Goal: Check status

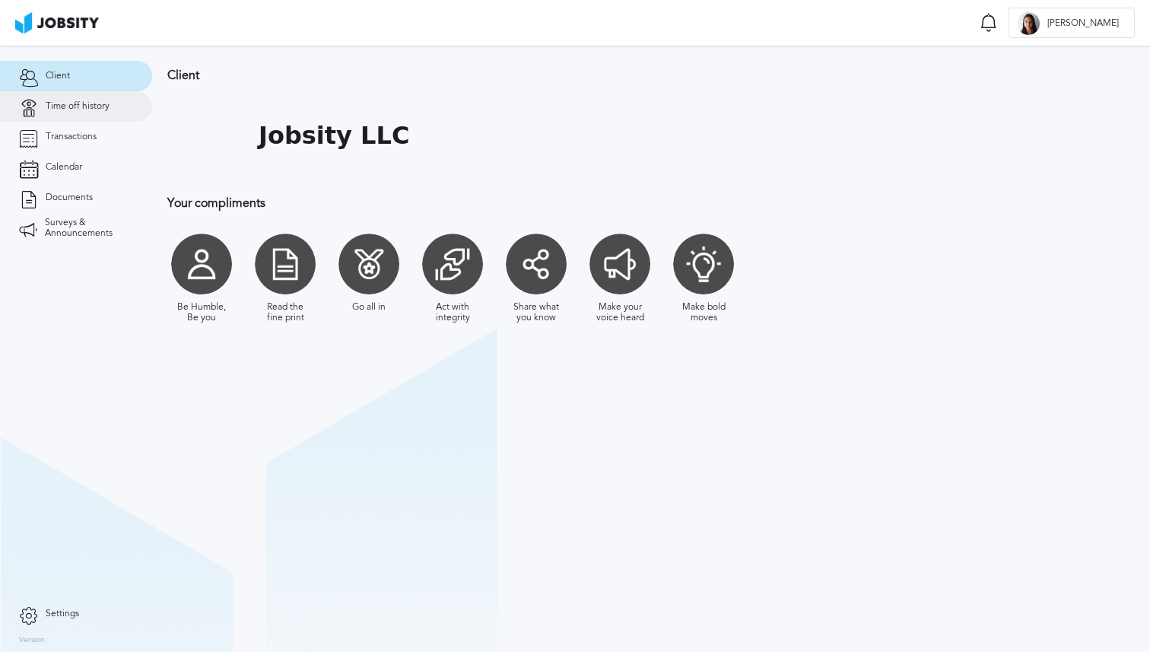
click at [128, 103] on link "Time off history" at bounding box center [76, 106] width 152 height 30
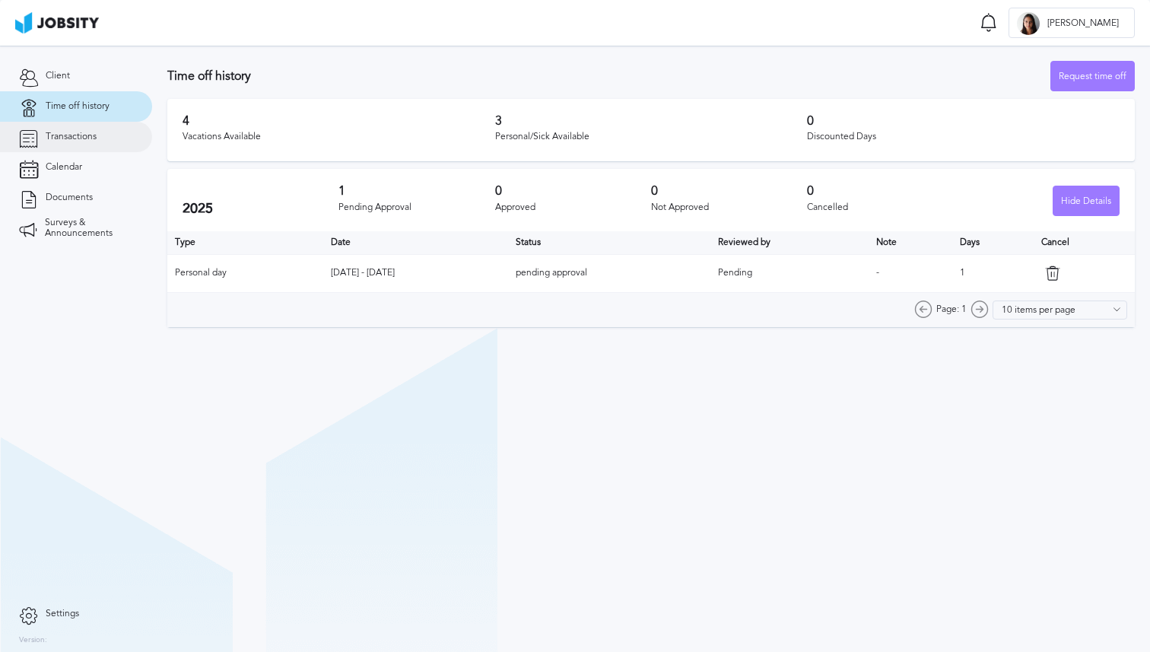
click at [102, 128] on link "Transactions" at bounding box center [76, 137] width 152 height 30
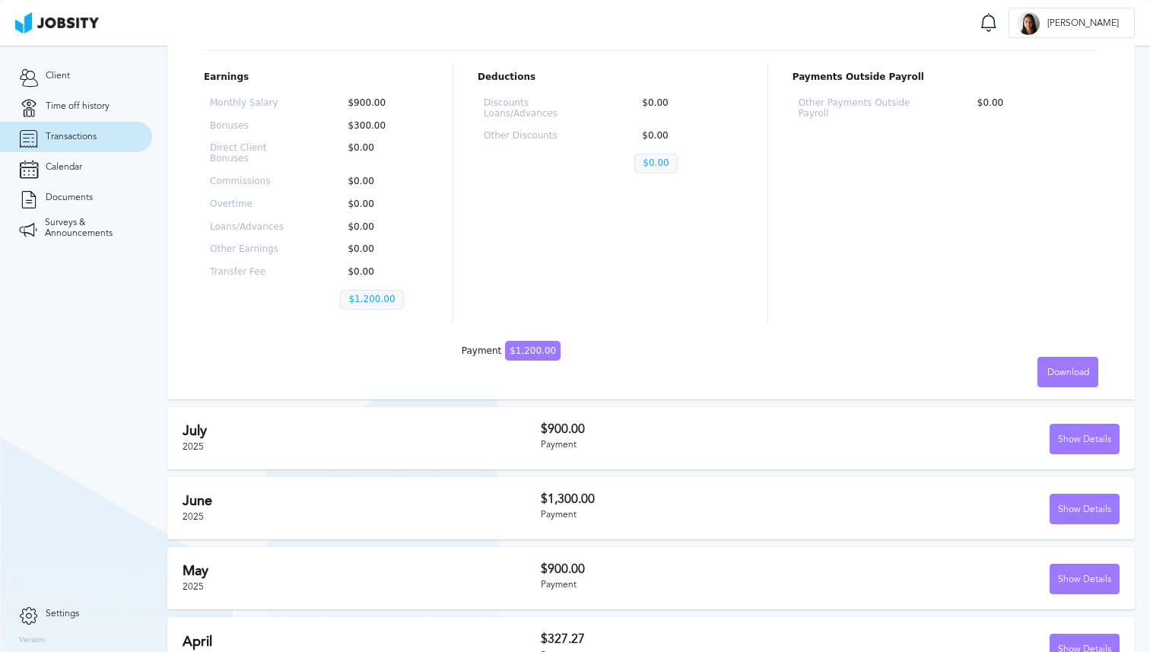
scroll to position [237, 0]
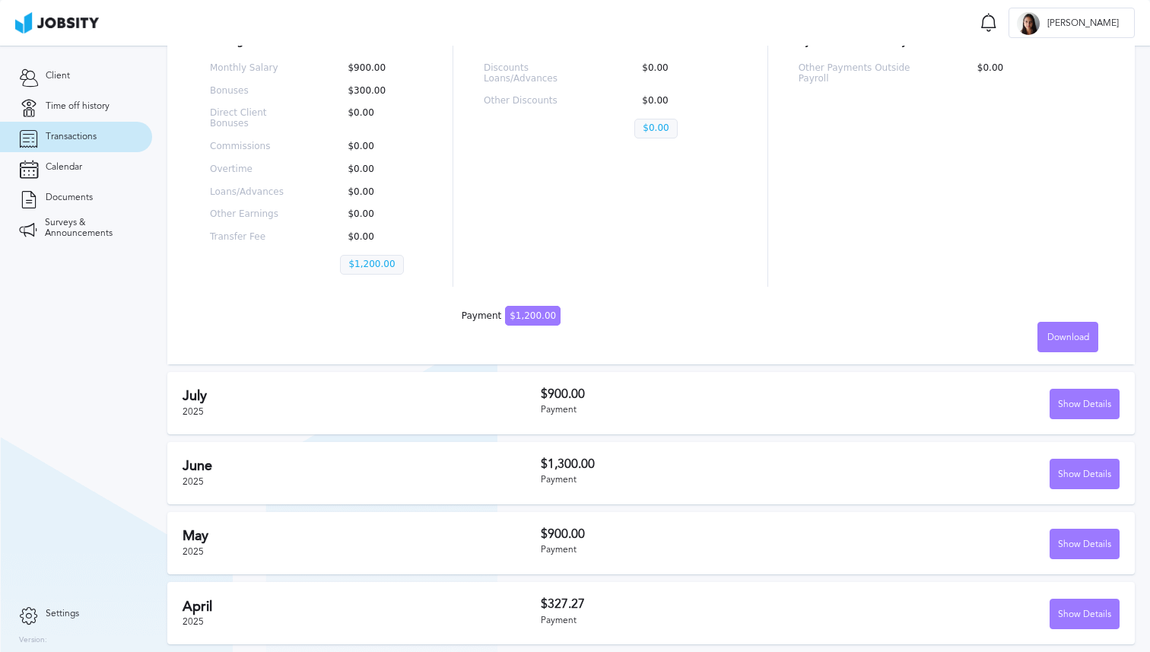
click at [441, 458] on h2 "June" at bounding box center [361, 466] width 358 height 16
click at [491, 472] on h2 "June" at bounding box center [361, 466] width 358 height 16
click at [727, 481] on div "Show Details" at bounding box center [1084, 474] width 68 height 30
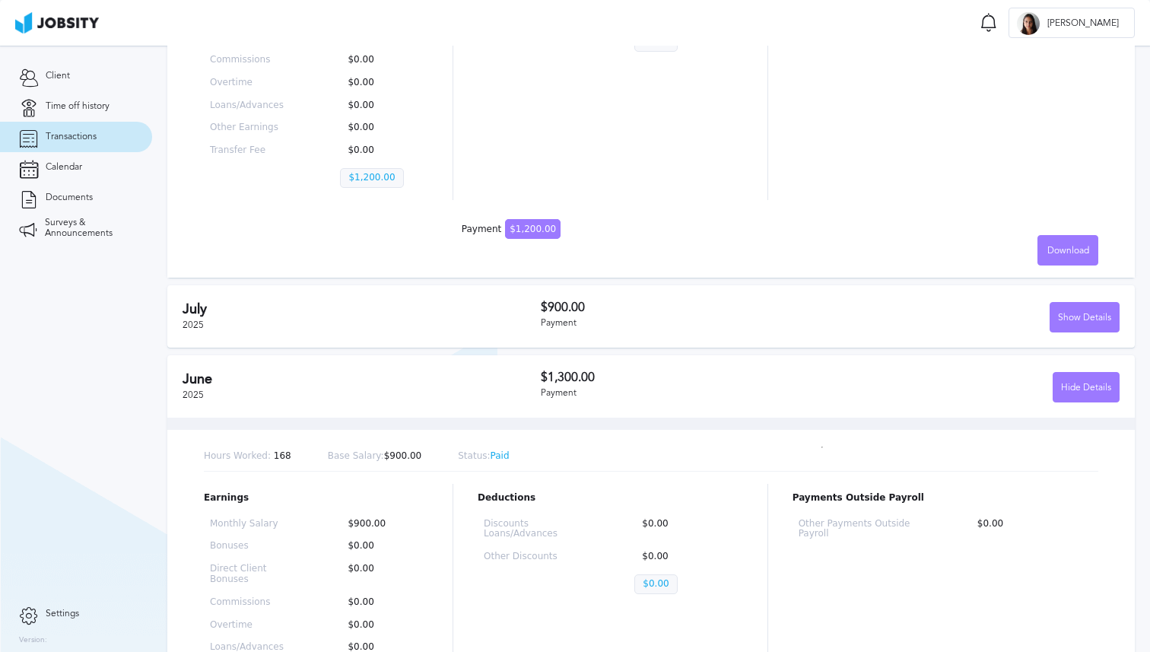
scroll to position [0, 0]
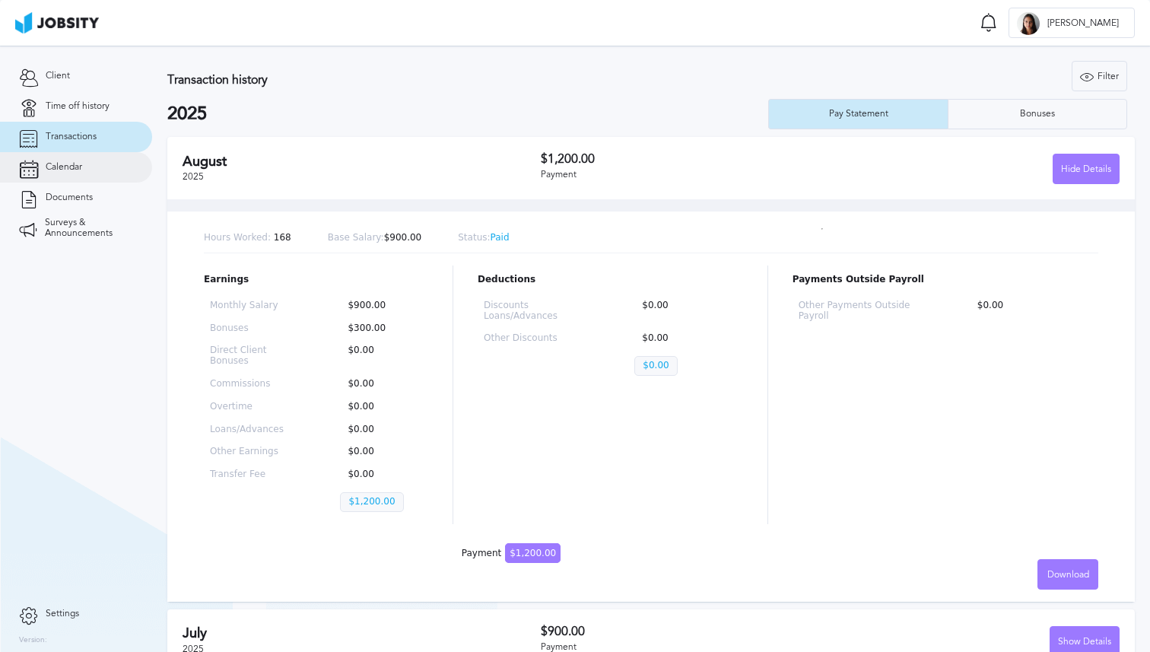
click at [84, 166] on link "Calendar" at bounding box center [76, 167] width 152 height 30
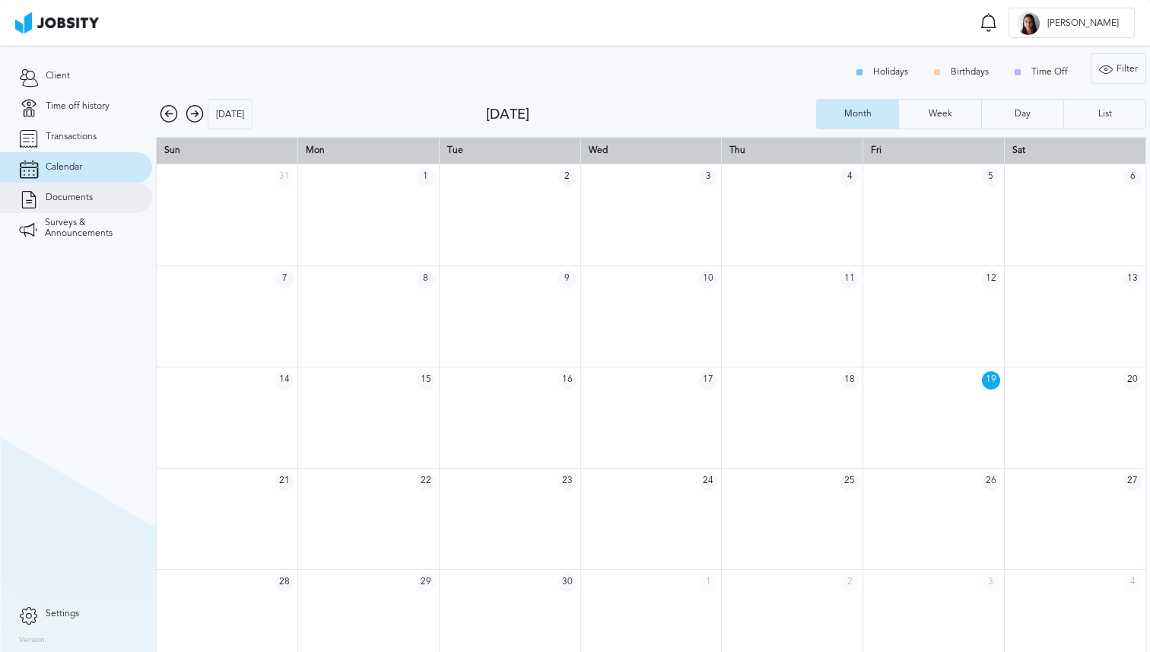
click at [80, 195] on span "Documents" at bounding box center [69, 197] width 47 height 11
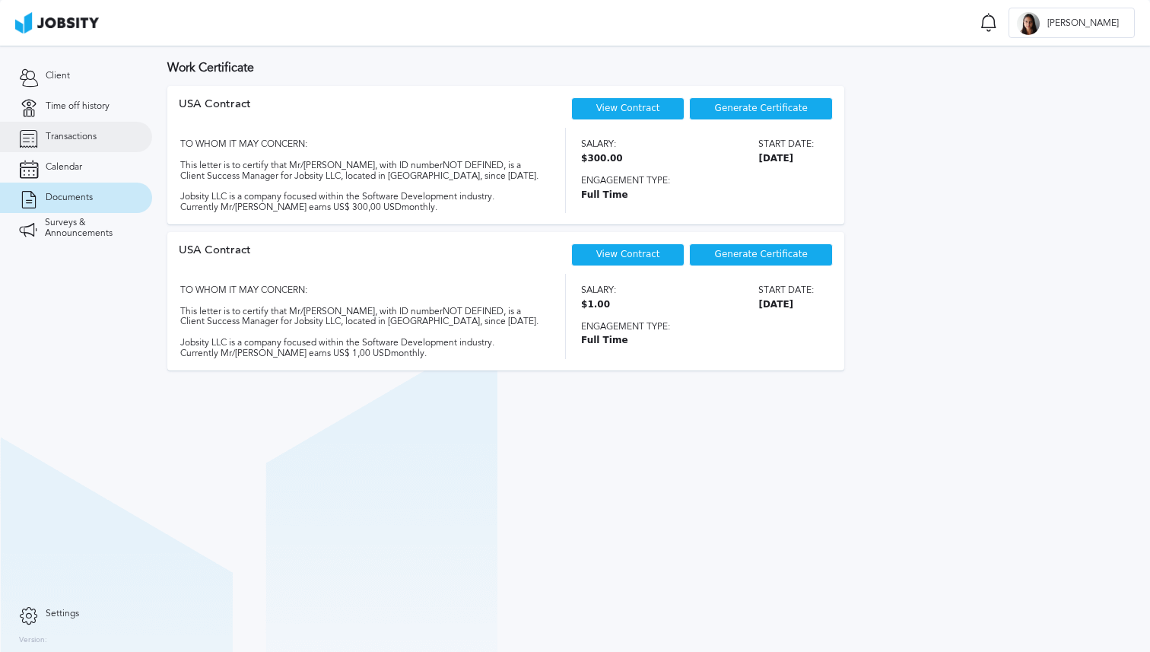
click at [78, 132] on span "Transactions" at bounding box center [71, 137] width 51 height 11
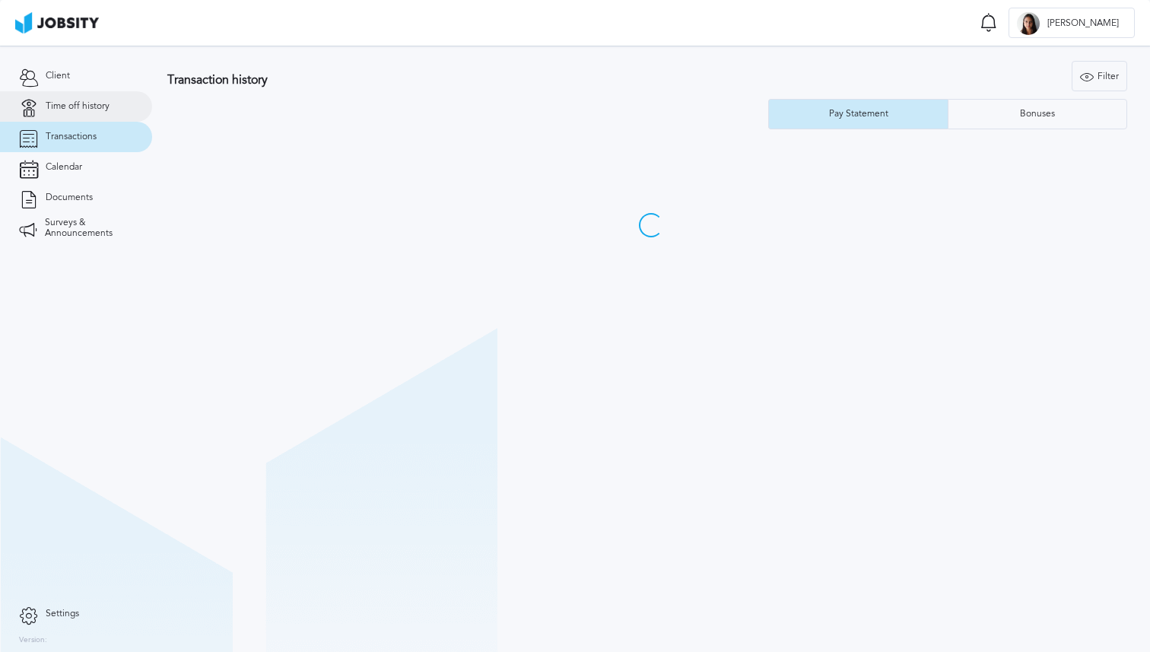
click at [81, 109] on span "Time off history" at bounding box center [78, 106] width 64 height 11
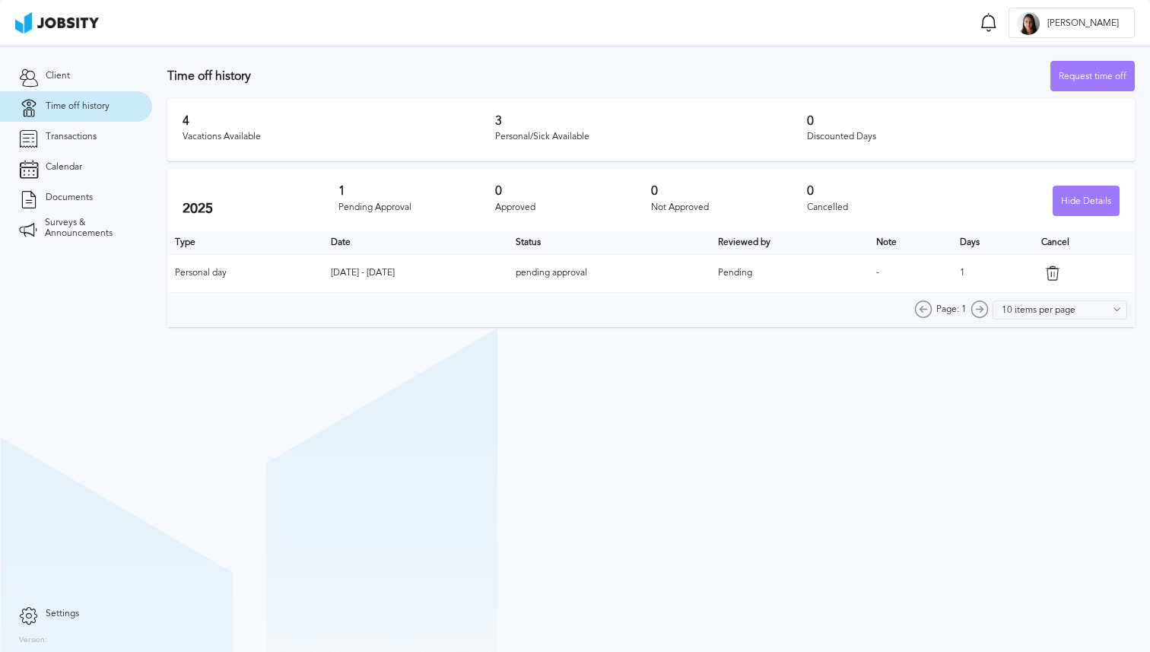
click at [727, 269] on td "Pending" at bounding box center [789, 273] width 158 height 38
click at [727, 270] on span "Pending" at bounding box center [735, 272] width 34 height 11
click at [224, 246] on th "Type" at bounding box center [245, 242] width 156 height 23
